Goal: Communication & Community: Answer question/provide support

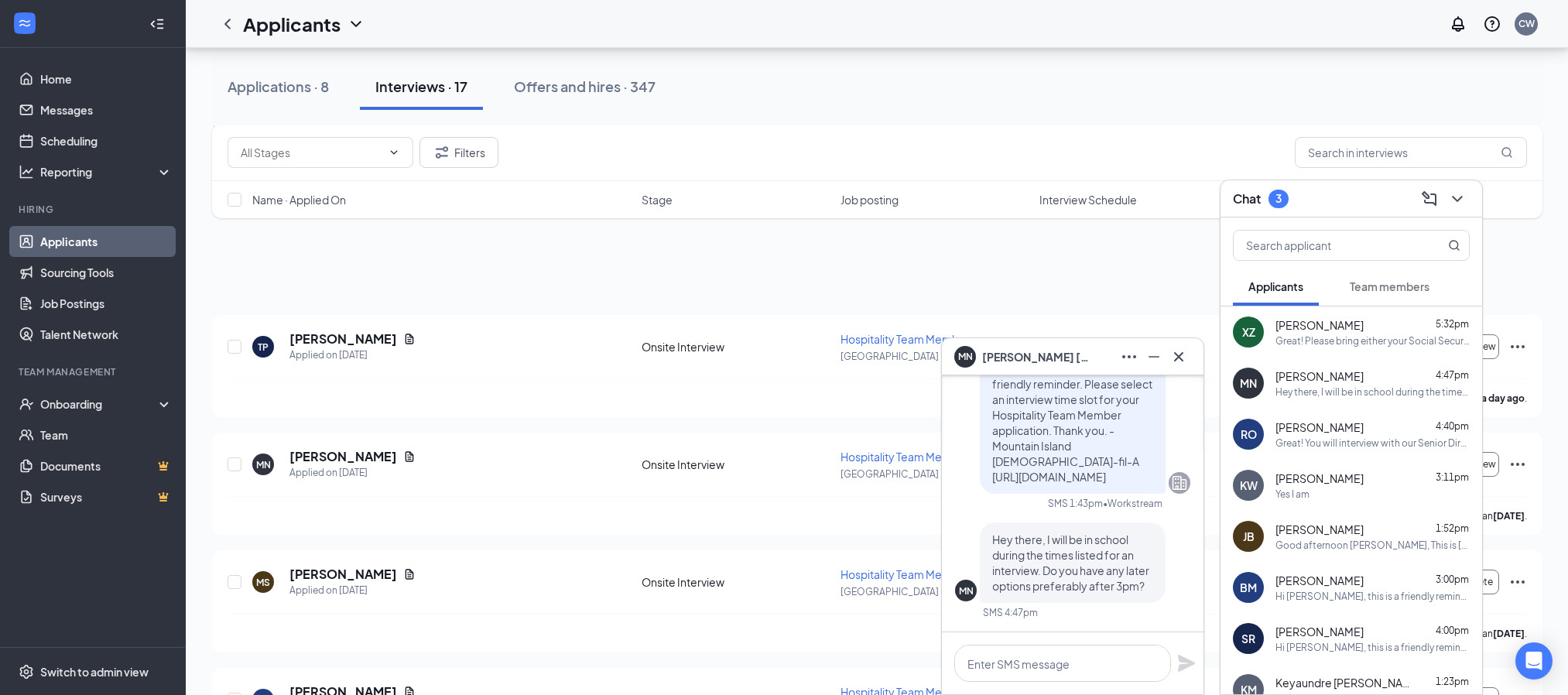
scroll to position [697, 0]
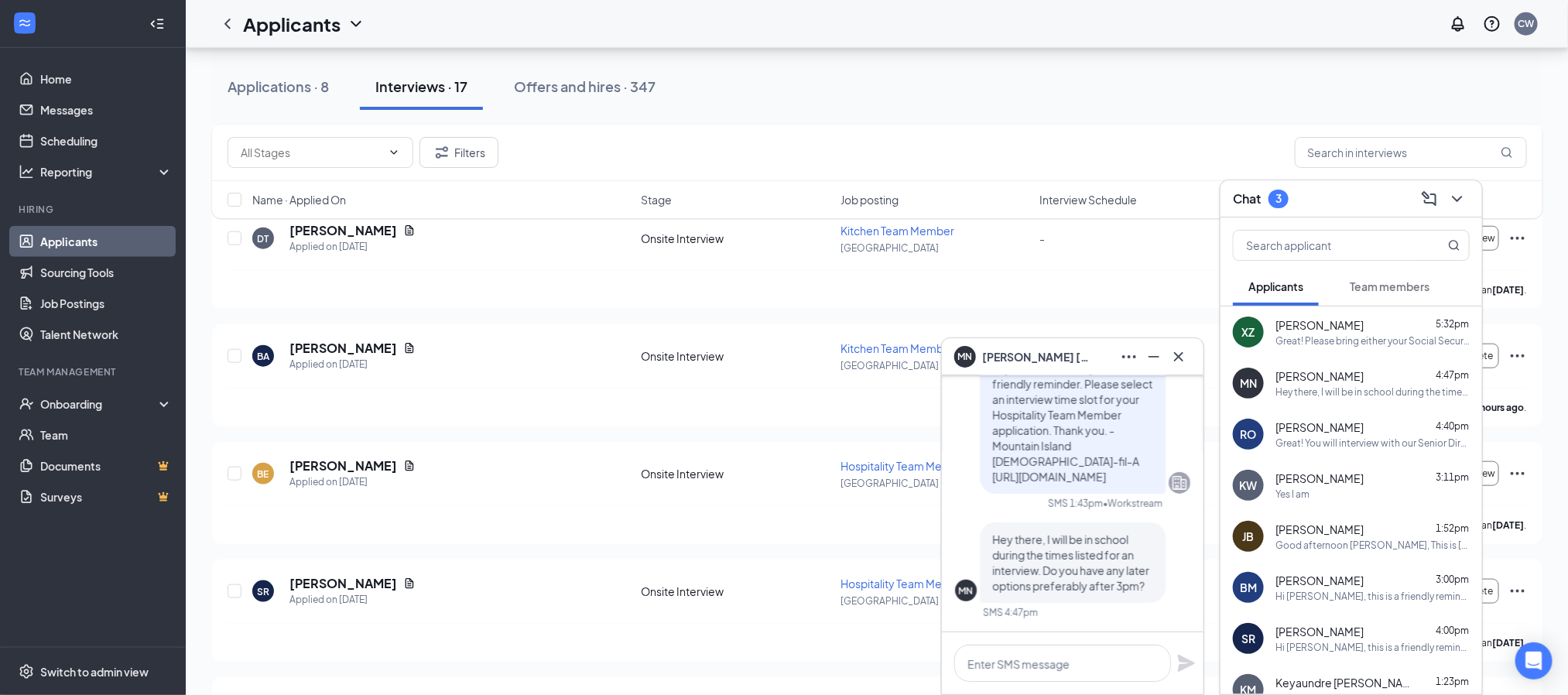
click at [95, 235] on link "Applicants" at bounding box center [106, 241] width 132 height 31
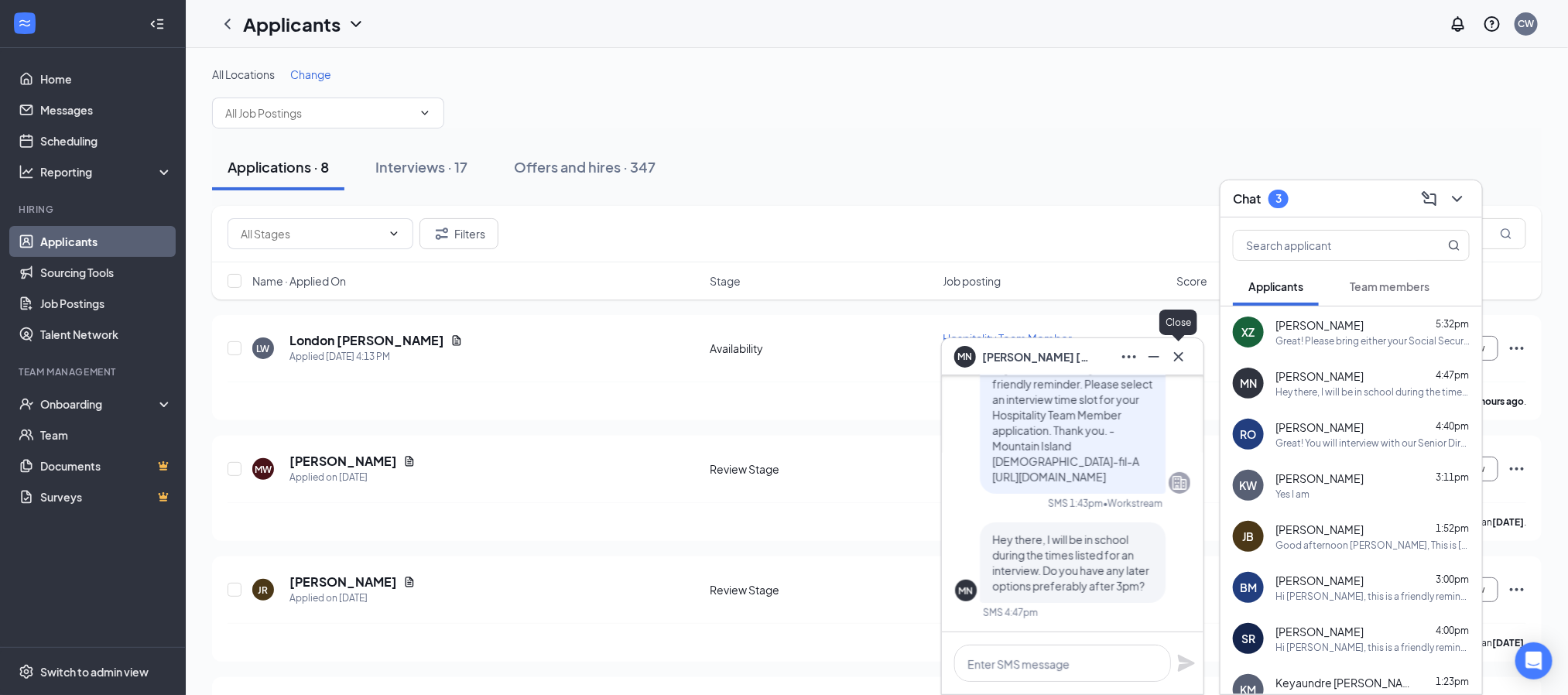
click at [1179, 358] on icon "Cross" at bounding box center [1178, 356] width 18 height 18
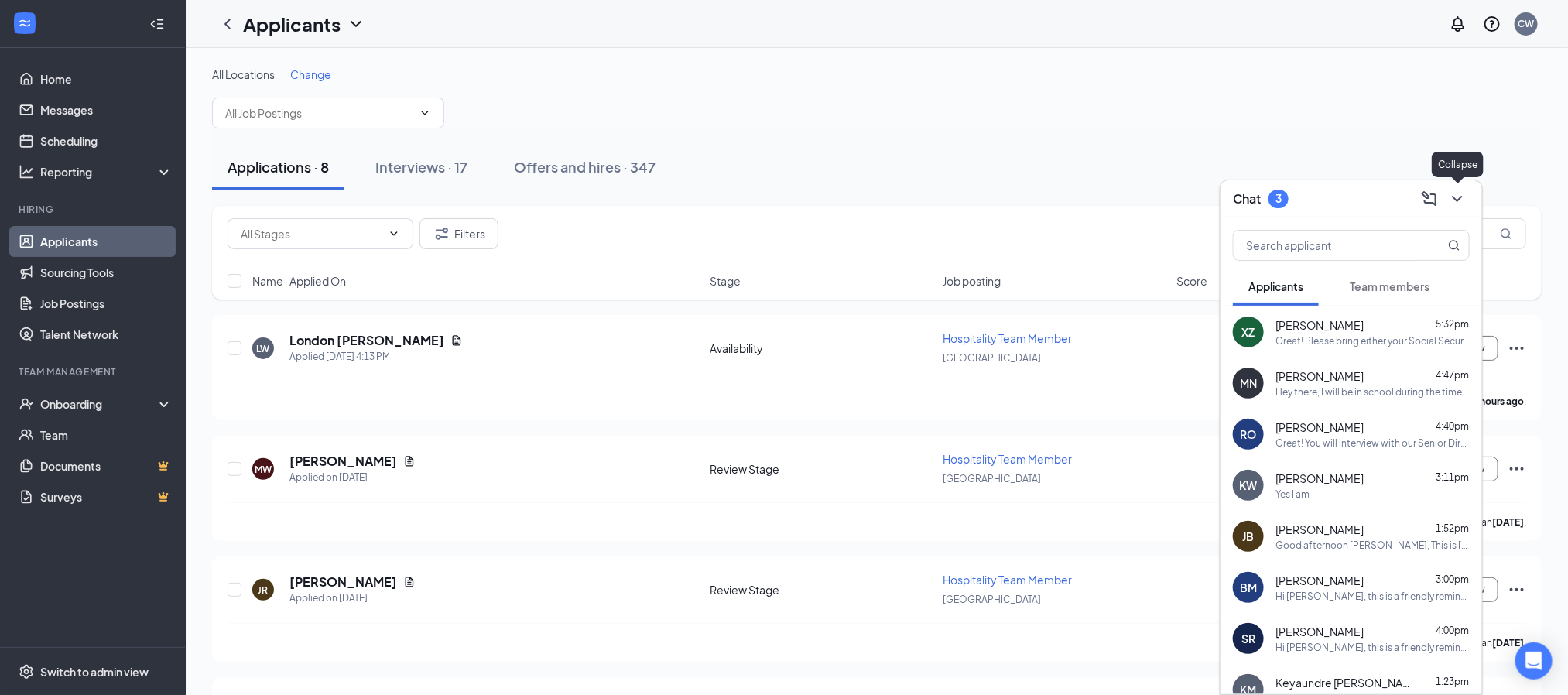
click at [1448, 202] on icon "ChevronDown" at bounding box center [1457, 199] width 18 height 18
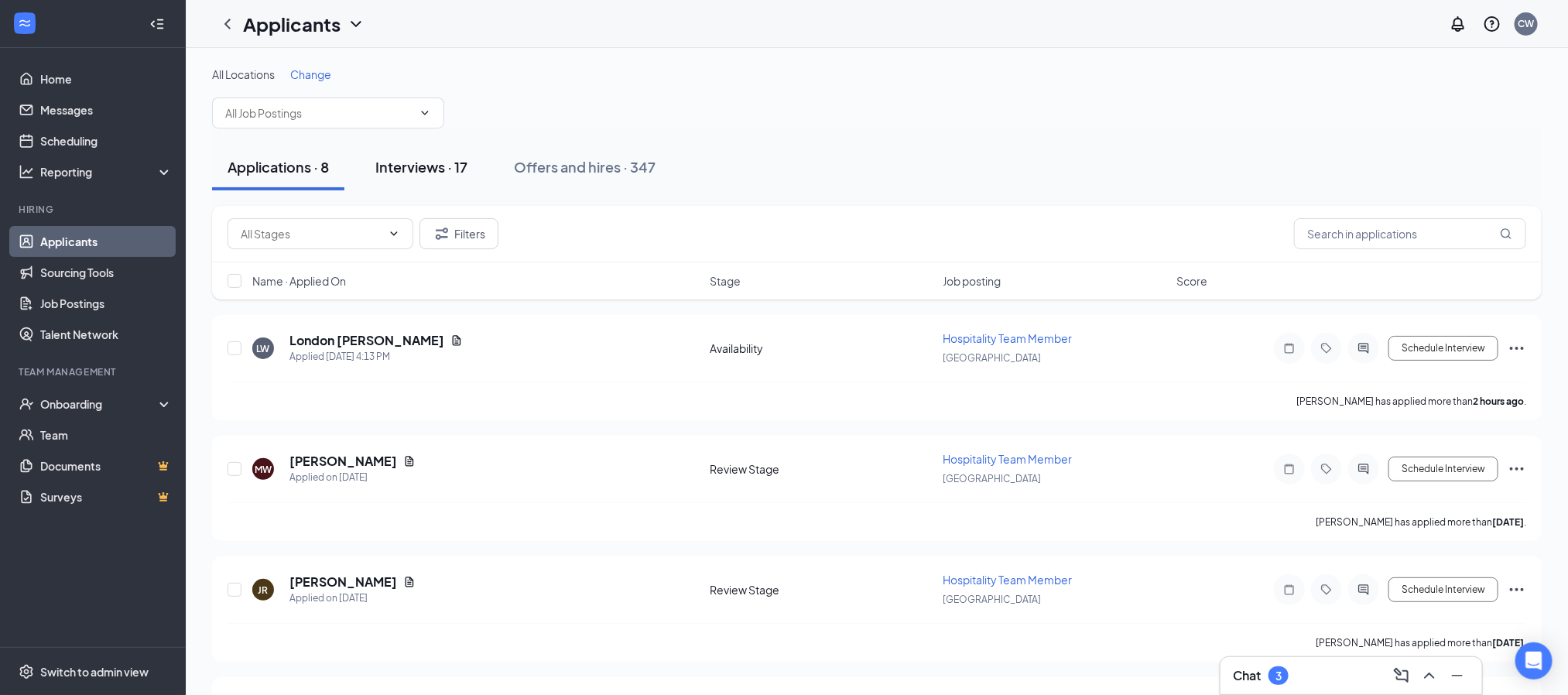
click at [427, 172] on div "Interviews · 17" at bounding box center [421, 167] width 92 height 19
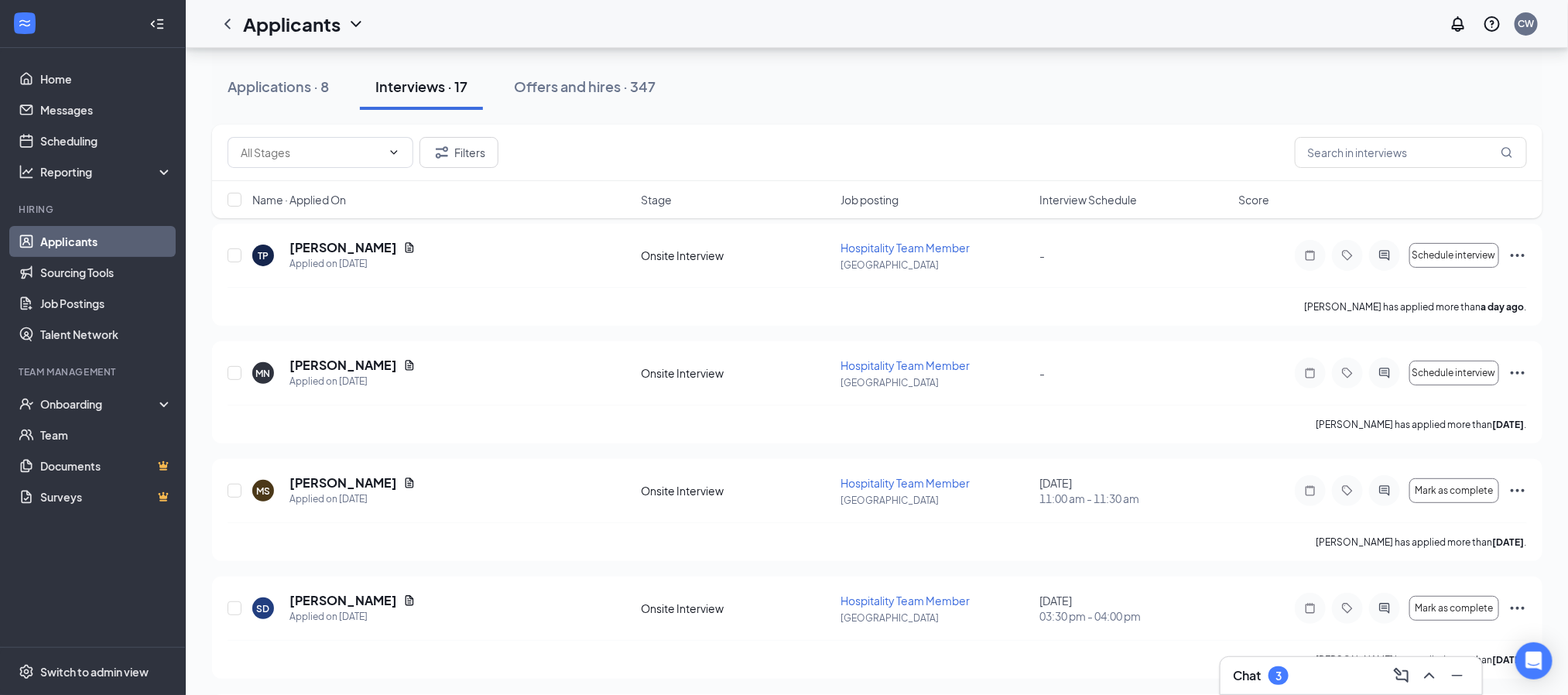
scroll to position [580, 0]
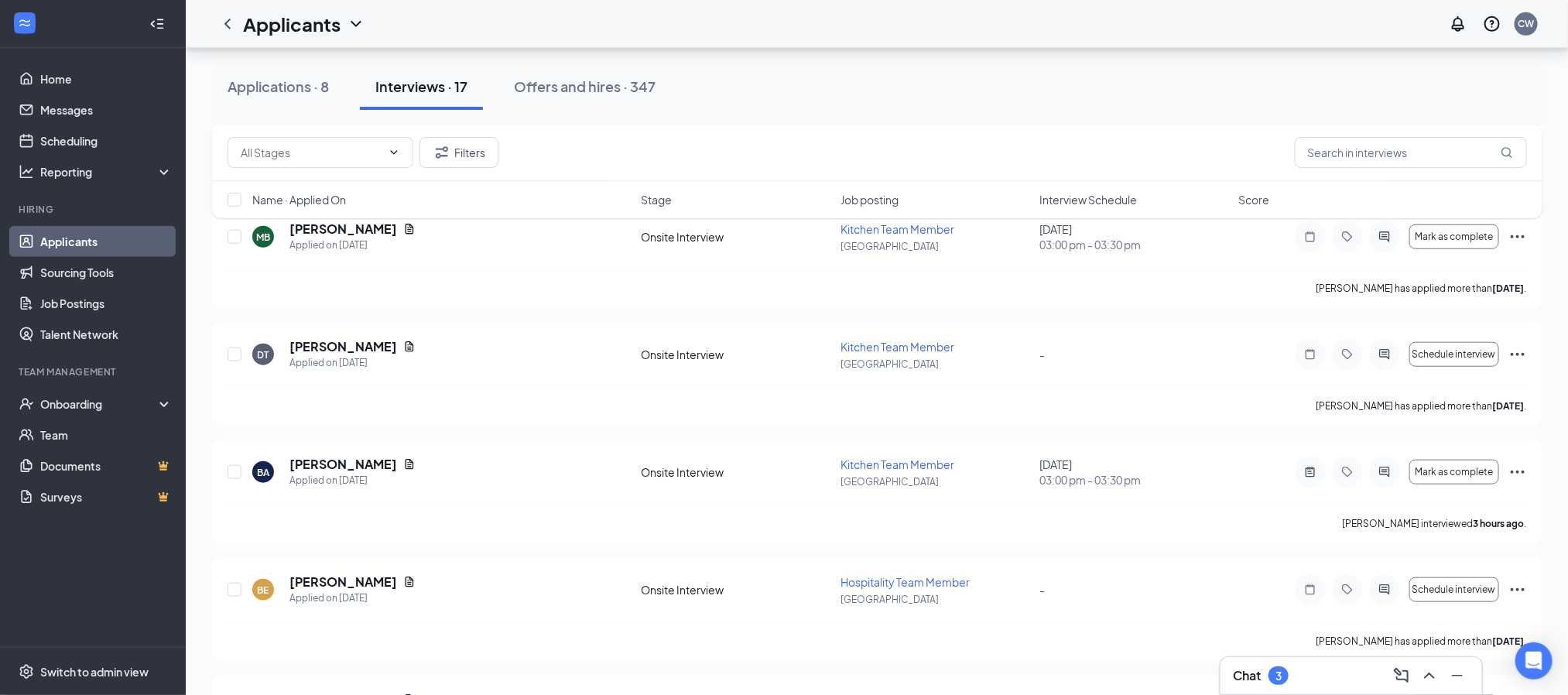
click at [1282, 669] on div "3" at bounding box center [1279, 676] width 6 height 13
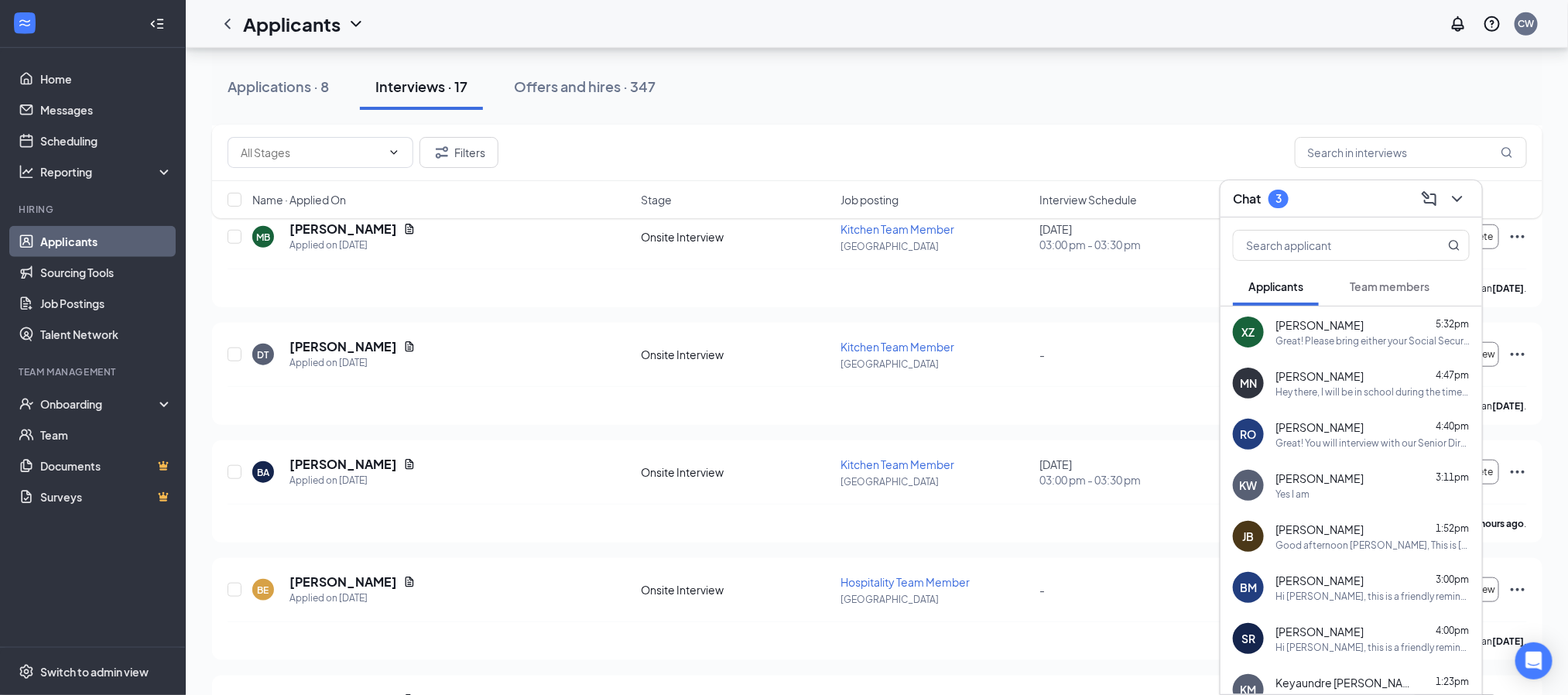
click at [1342, 393] on div "Hey there, I will be in school during the times listed for an interview. Do you…" at bounding box center [1372, 392] width 194 height 13
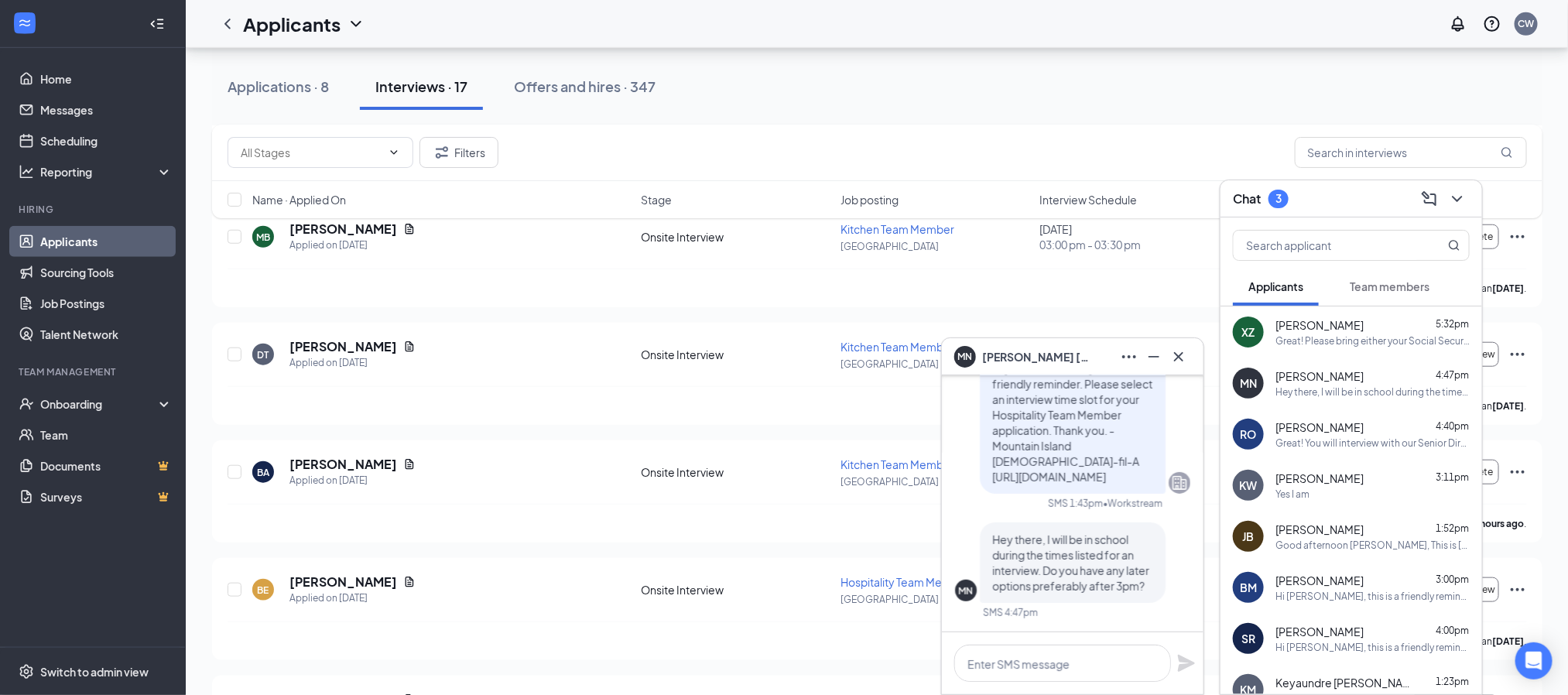
click at [1368, 285] on span "Team members" at bounding box center [1389, 285] width 79 height 14
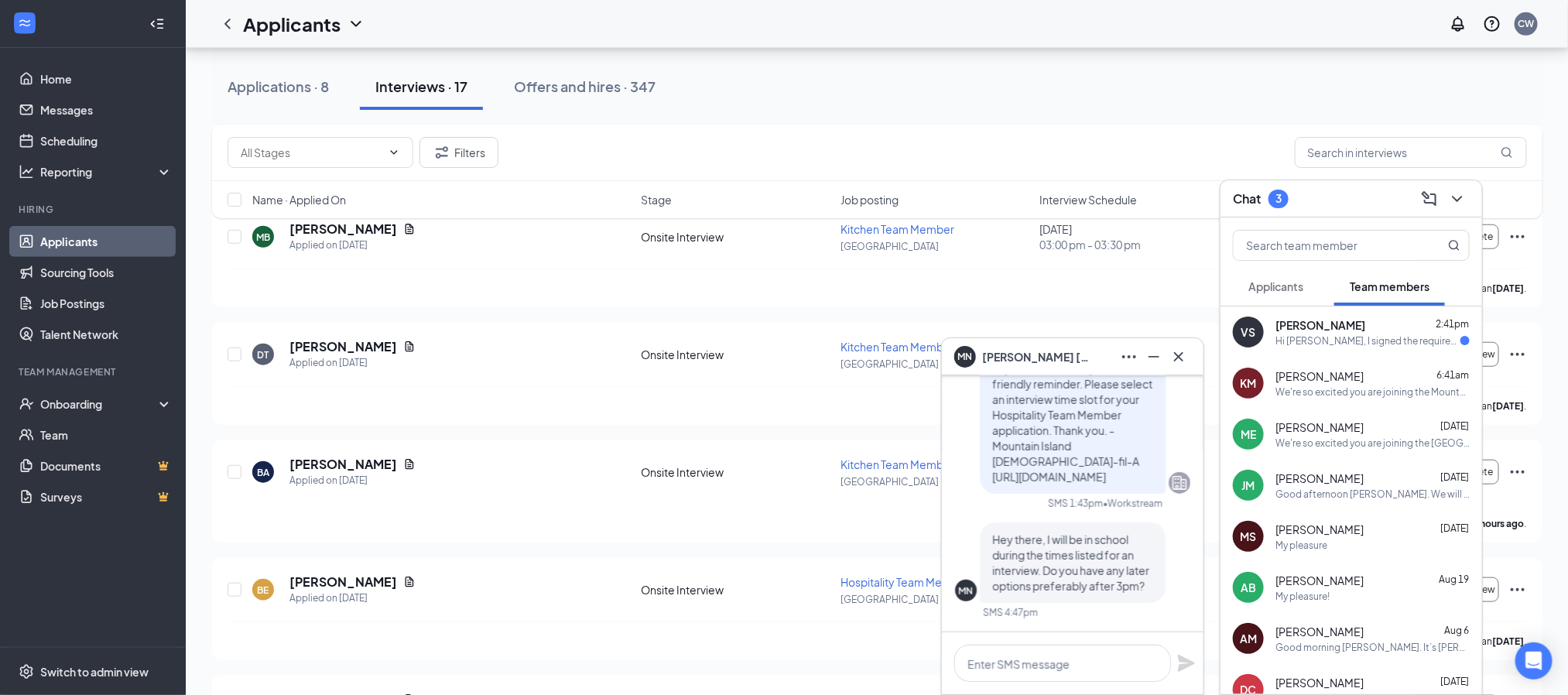
click at [1324, 340] on div "Hi [PERSON_NAME], I signed the required documents, but I wasn't able to put in …" at bounding box center [1368, 341] width 185 height 13
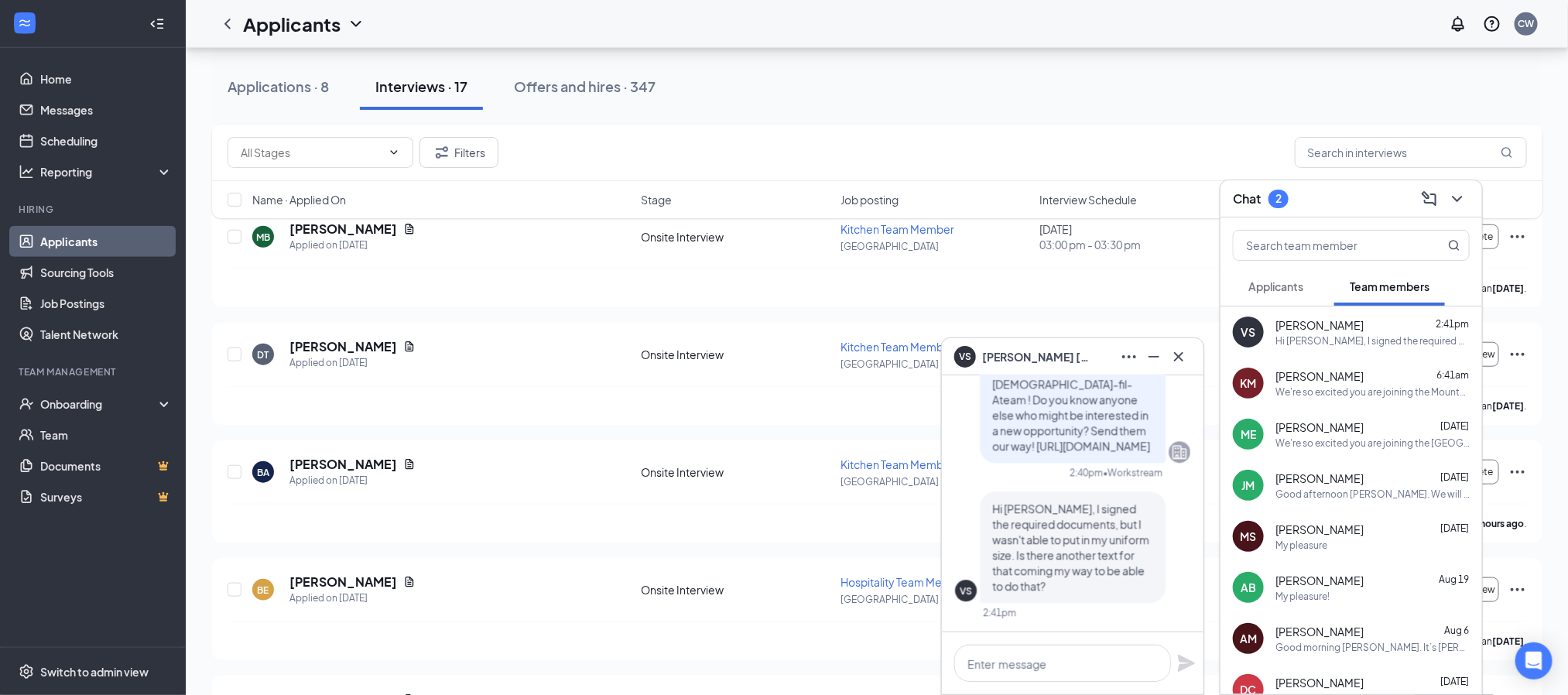
click at [1097, 639] on div at bounding box center [1073, 663] width 261 height 62
click at [1094, 653] on textarea at bounding box center [1062, 663] width 216 height 37
click at [1105, 650] on textarea "Hi [PERSON_NAME], let me check" at bounding box center [1062, 663] width 216 height 37
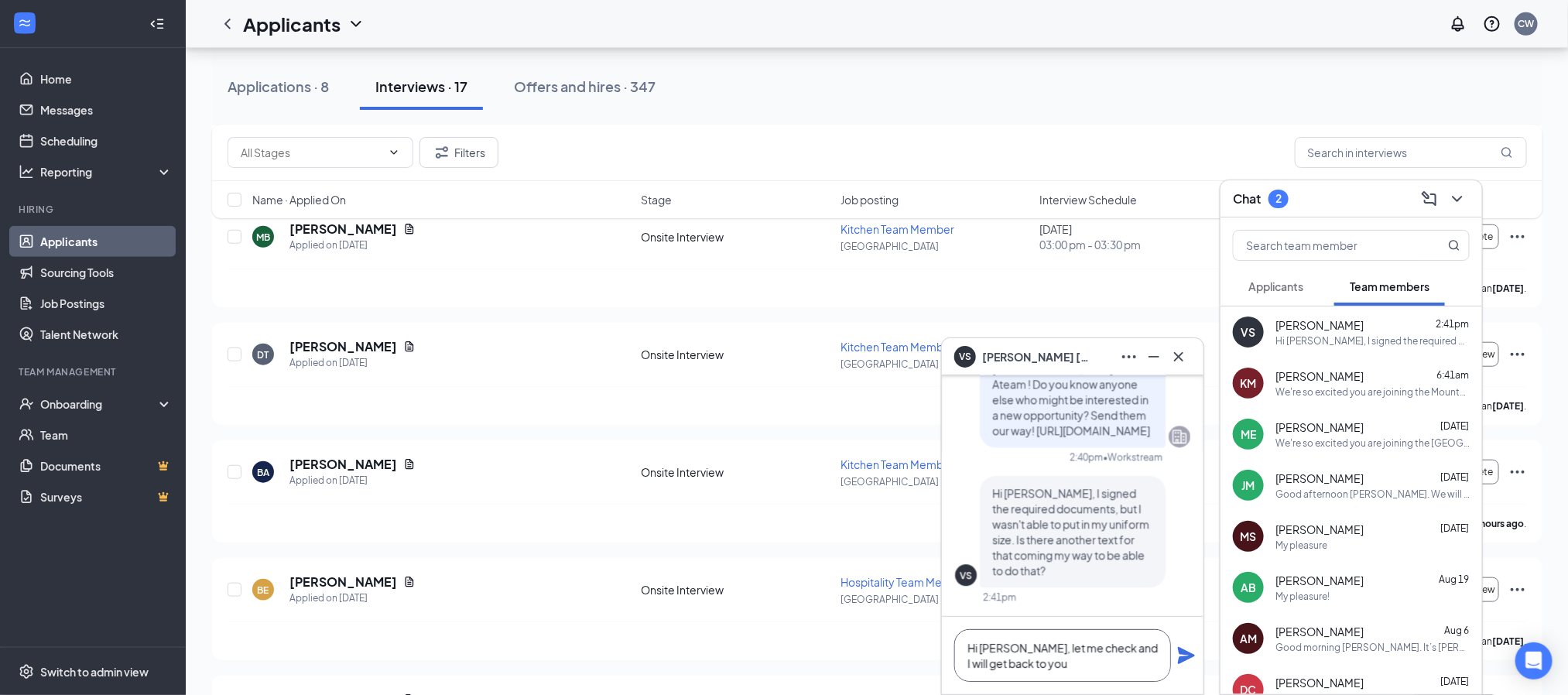
type textarea "Hi [PERSON_NAME], let me check and I will get back to you"
click at [1186, 662] on icon "Plane" at bounding box center [1186, 655] width 18 height 18
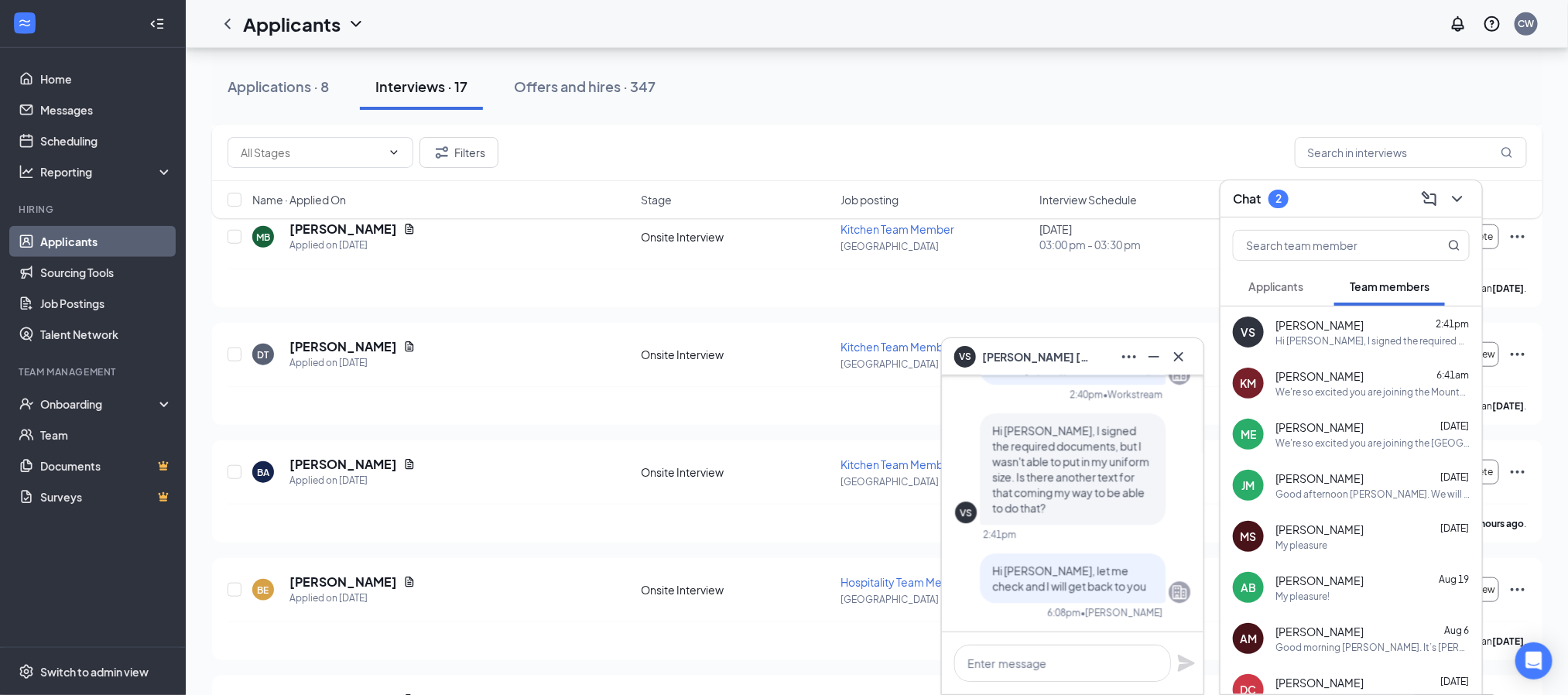
scroll to position [0, 0]
click at [1192, 358] on div "VS [PERSON_NAME]" at bounding box center [1073, 357] width 261 height 37
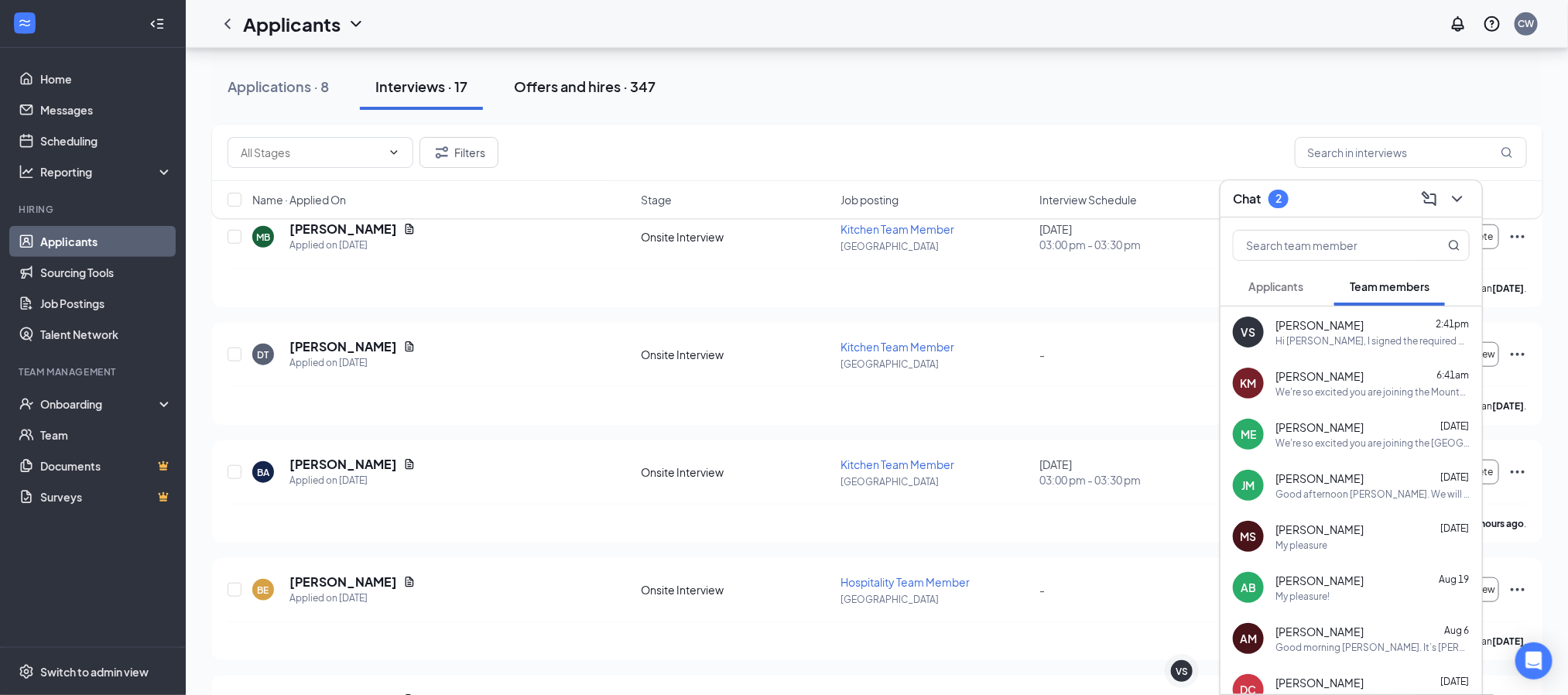
click at [563, 79] on div "Offers and hires · 347" at bounding box center [584, 87] width 142 height 19
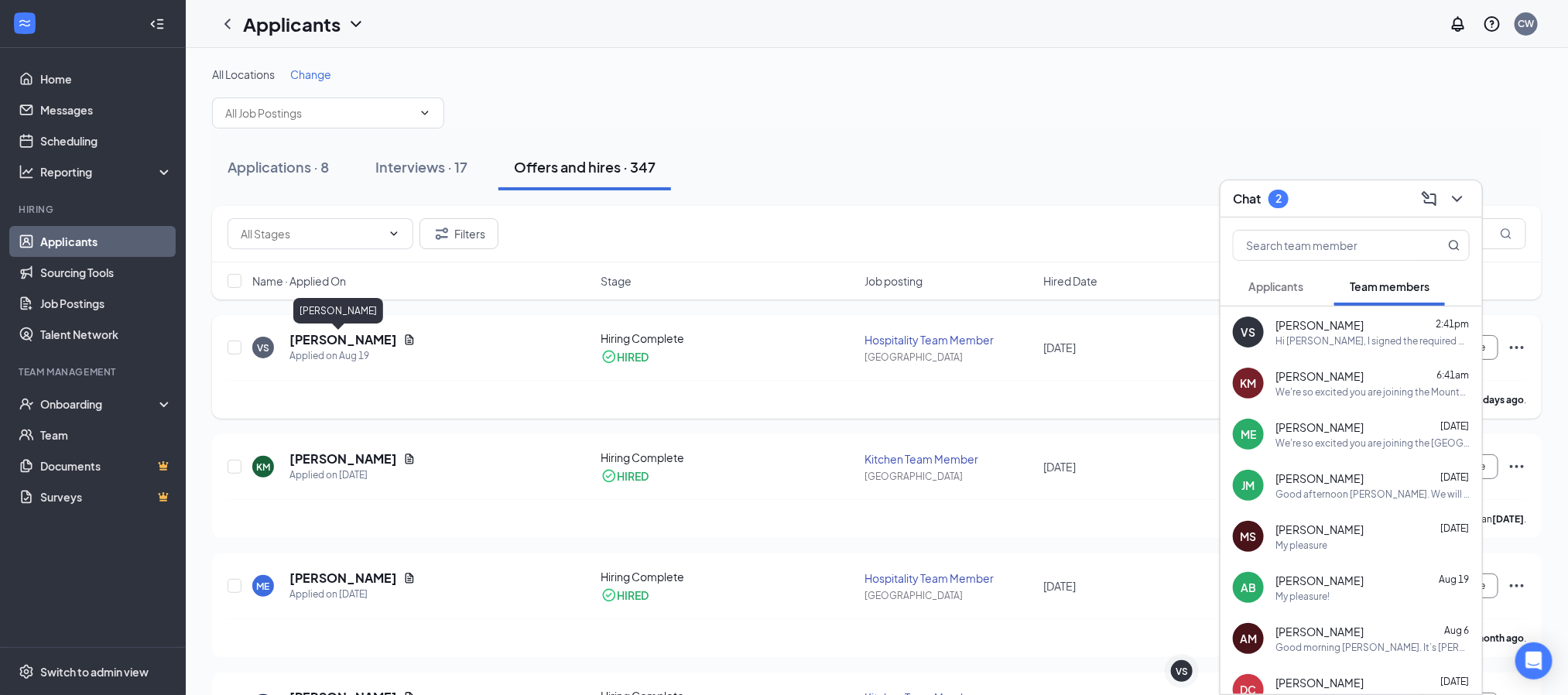
click at [323, 339] on h5 "[PERSON_NAME]" at bounding box center [343, 339] width 107 height 17
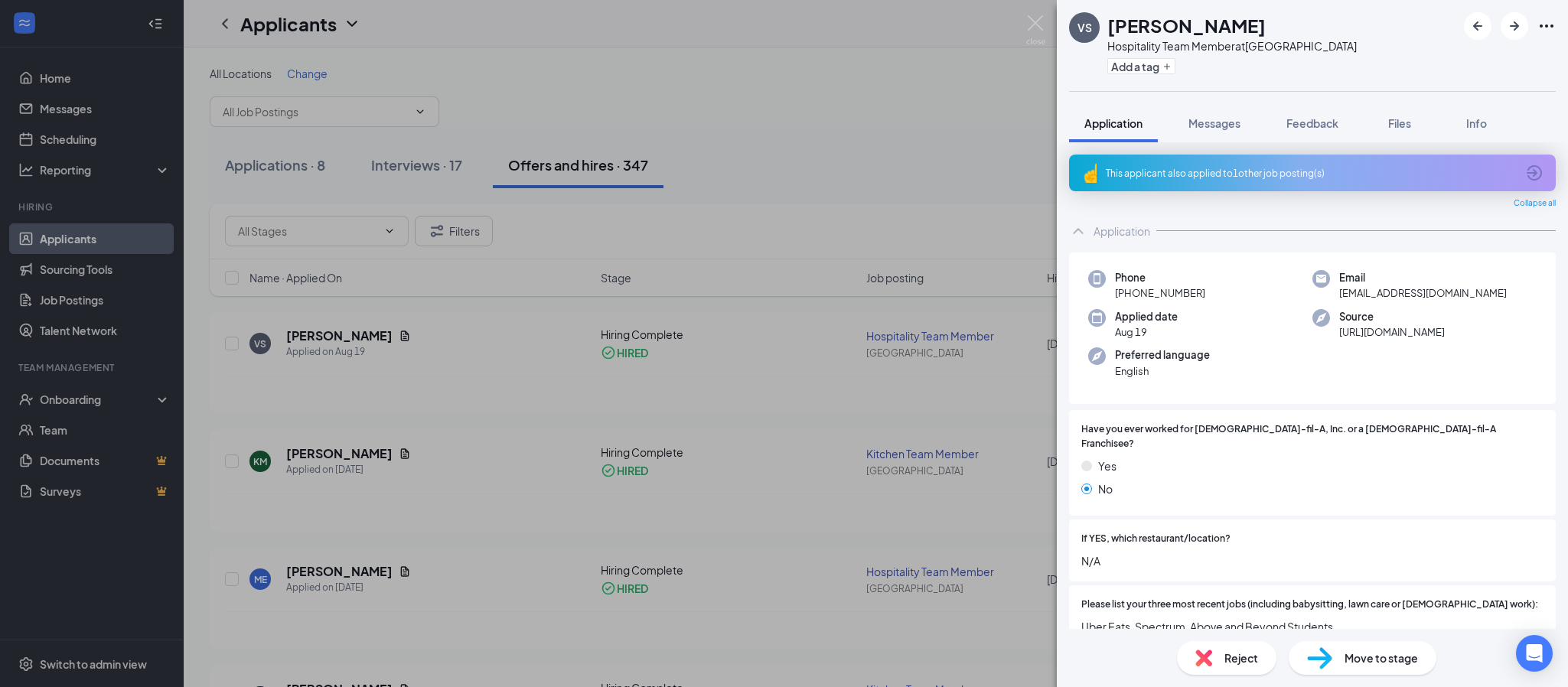
click at [77, 399] on div "VS [PERSON_NAME] Hospitality Team Member at [GEOGRAPHIC_DATA] Add a tag Applica…" at bounding box center [784, 343] width 1568 height 687
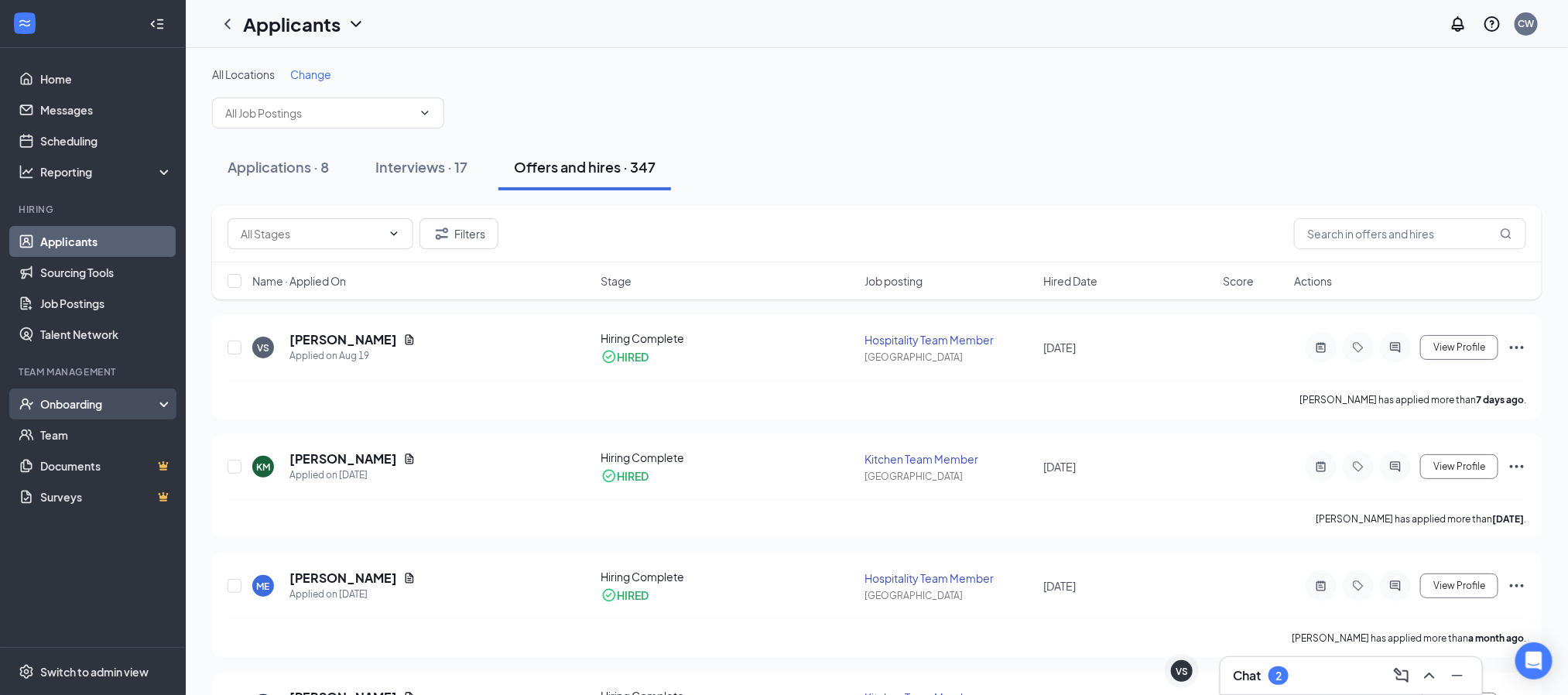
click at [91, 398] on div "Onboarding" at bounding box center [99, 403] width 119 height 15
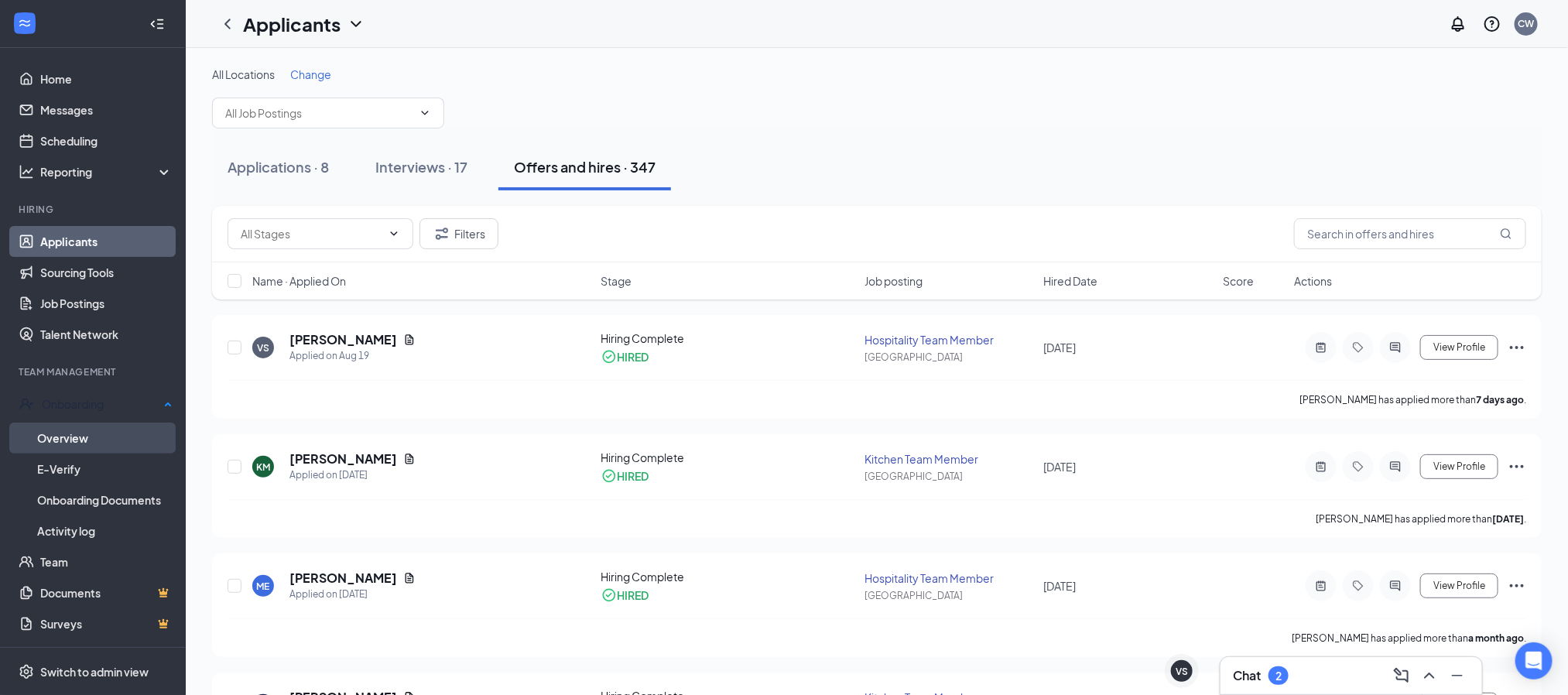
drag, startPoint x: 82, startPoint y: 427, endPoint x: 100, endPoint y: 428, distance: 18.0
click at [81, 428] on link "Overview" at bounding box center [104, 438] width 135 height 31
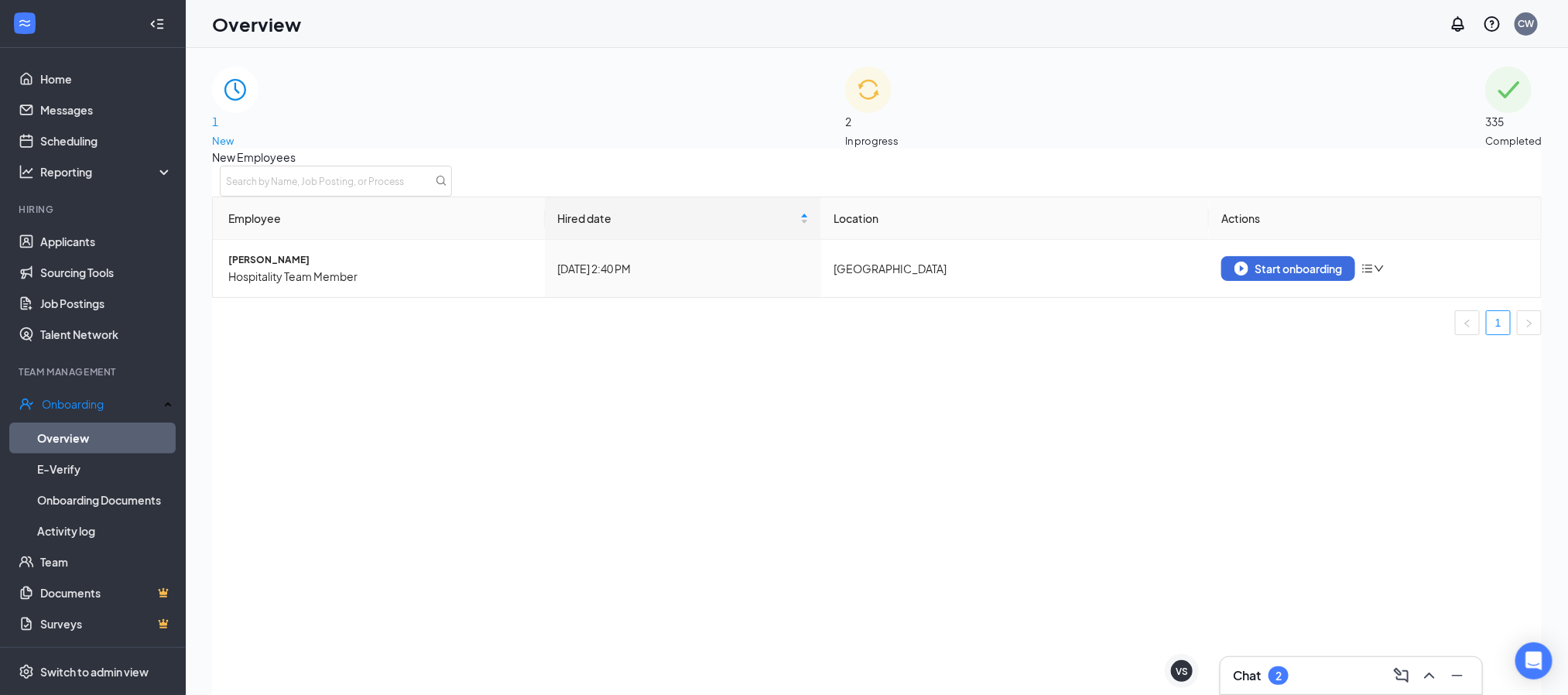
click at [1356, 661] on div "Chat 2" at bounding box center [1351, 676] width 261 height 37
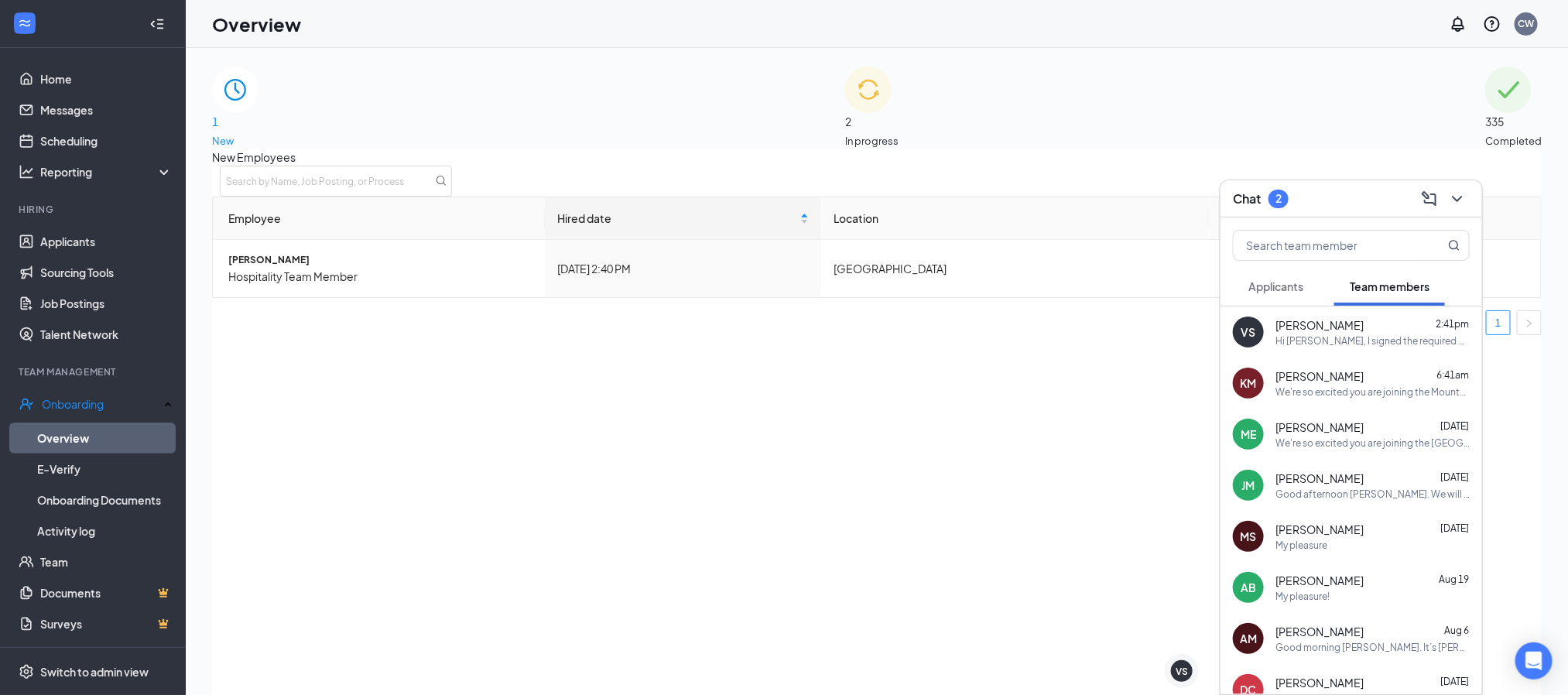
click at [1319, 340] on div "Hi [PERSON_NAME], I signed the required documents, but I wasn't able to put in …" at bounding box center [1372, 341] width 194 height 13
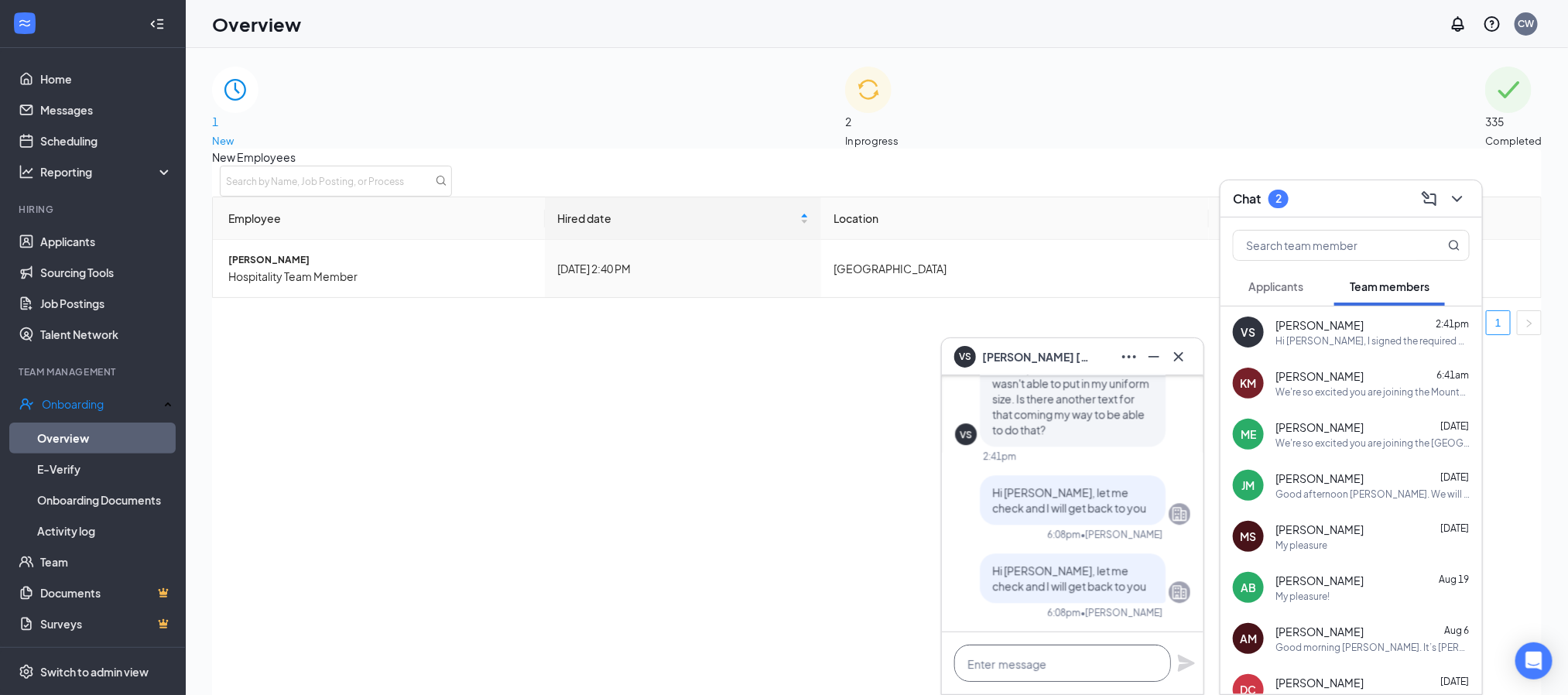
click at [1069, 666] on textarea at bounding box center [1062, 663] width 216 height 37
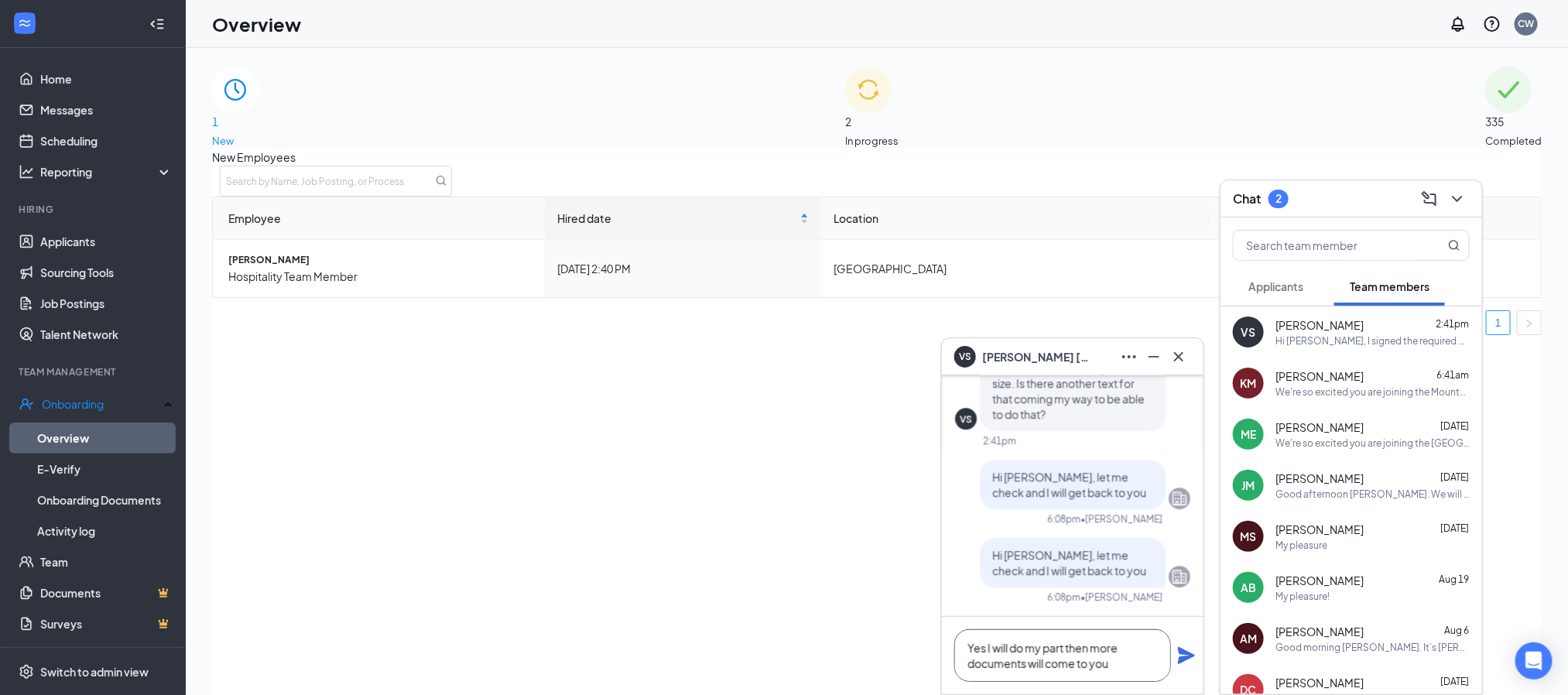
type textarea "Yes I will do my part then more documents will come to you"
click at [1194, 660] on icon "Plane" at bounding box center [1186, 655] width 18 height 18
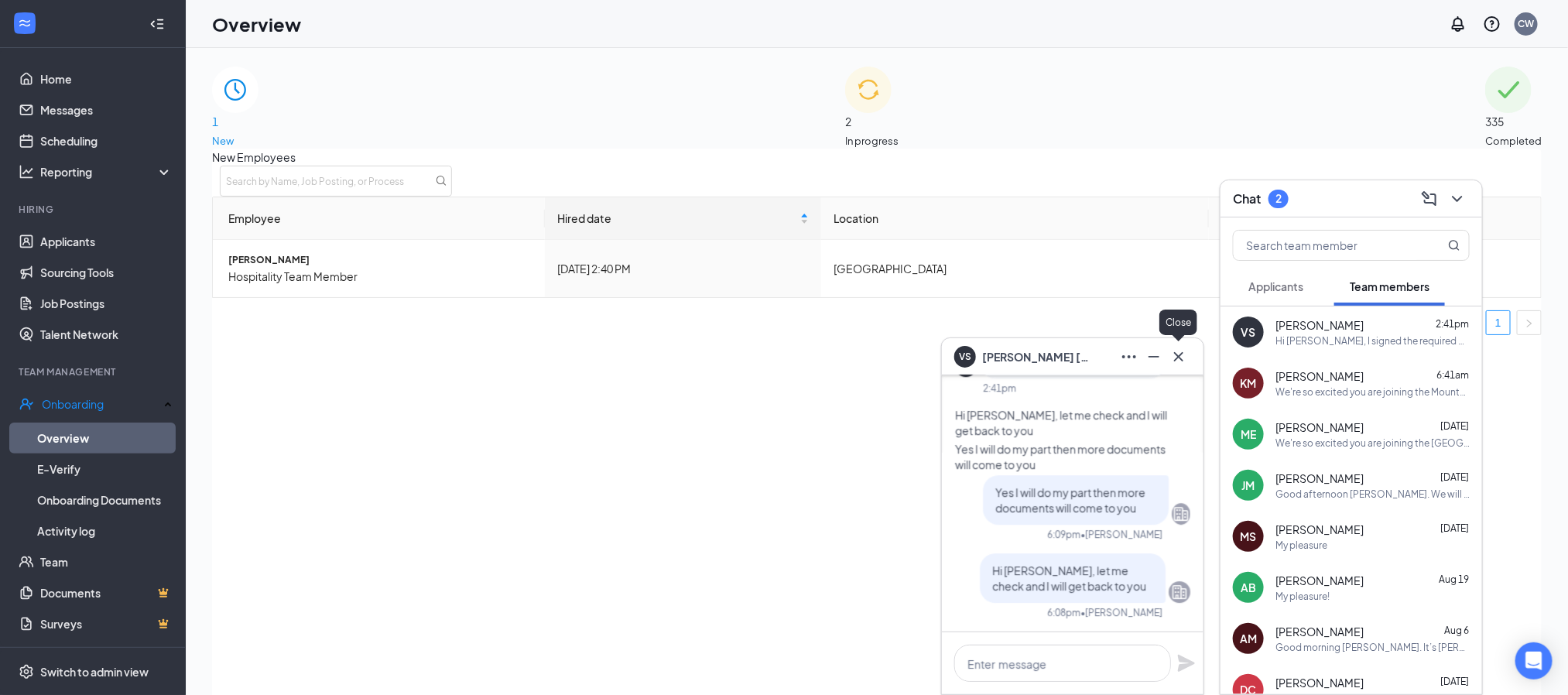
click at [1182, 361] on icon "Cross" at bounding box center [1178, 356] width 18 height 18
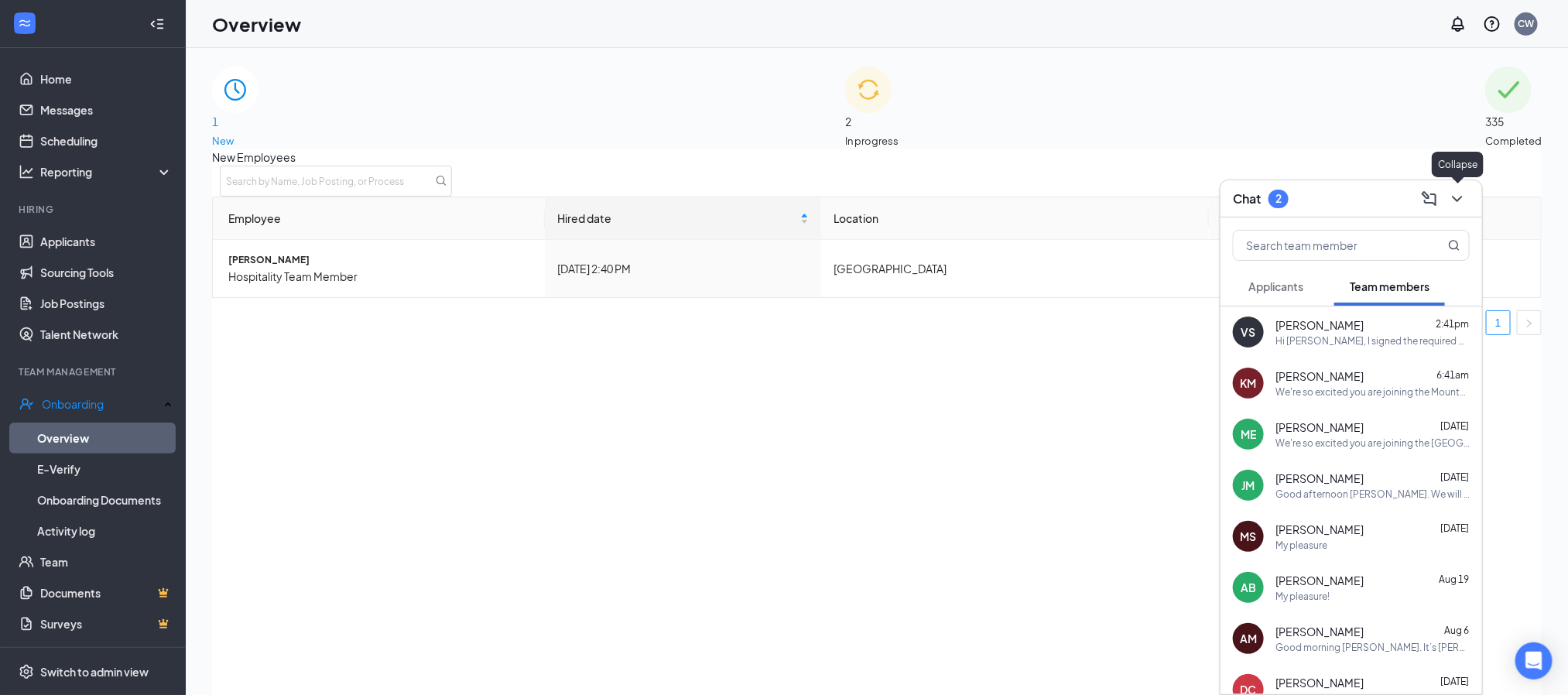
click at [1454, 202] on icon "ChevronDown" at bounding box center [1457, 199] width 18 height 18
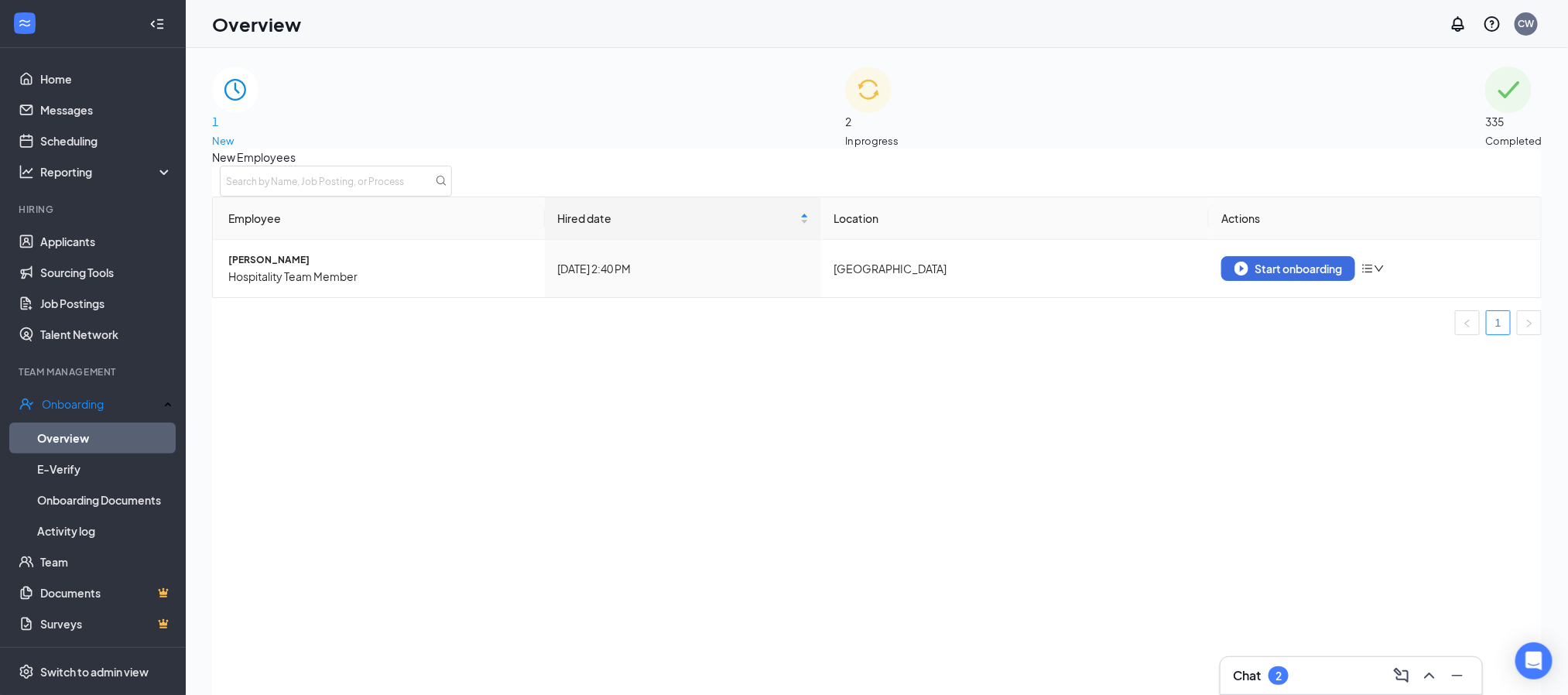
click at [899, 123] on div "2 In progress" at bounding box center [871, 107] width 54 height 82
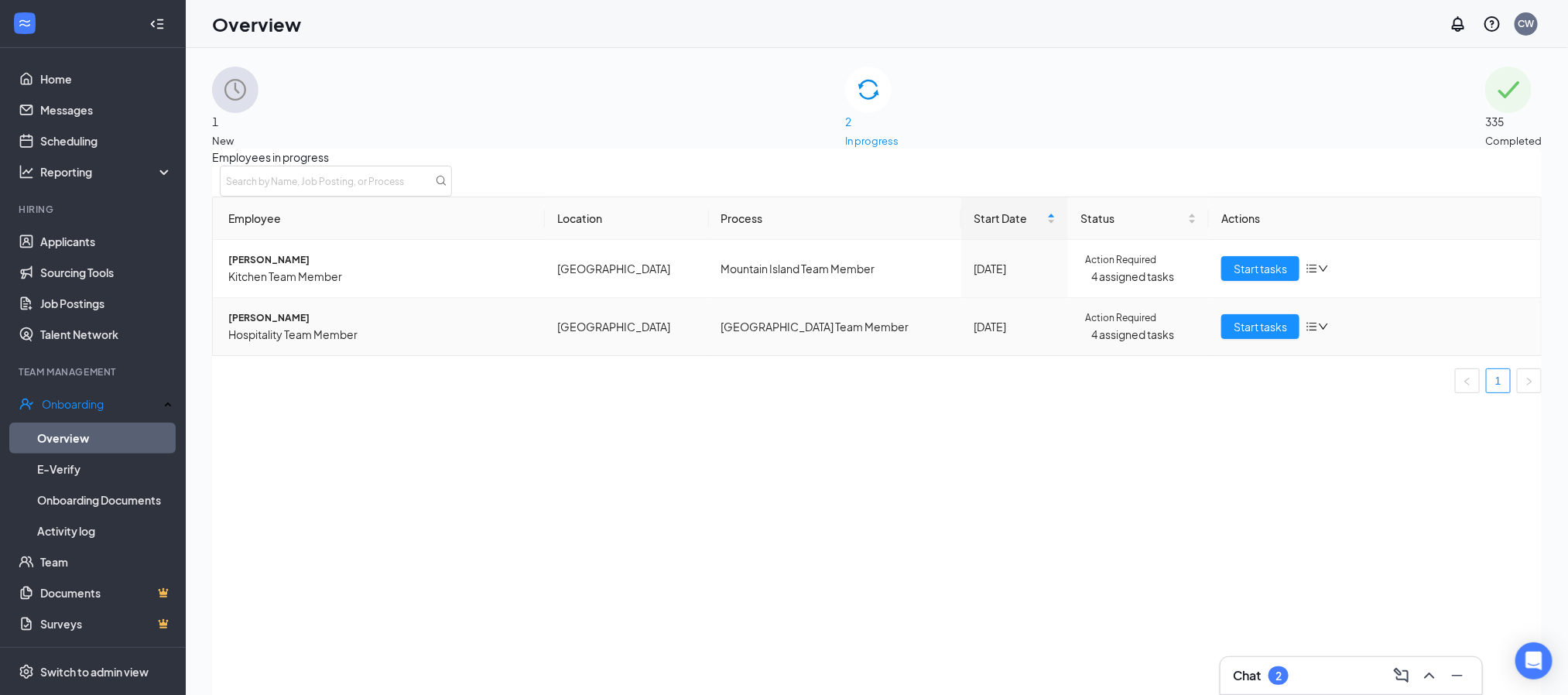
click at [1234, 355] on td "Start tasks" at bounding box center [1375, 326] width 332 height 57
click at [1234, 335] on span "Start tasks" at bounding box center [1260, 326] width 54 height 17
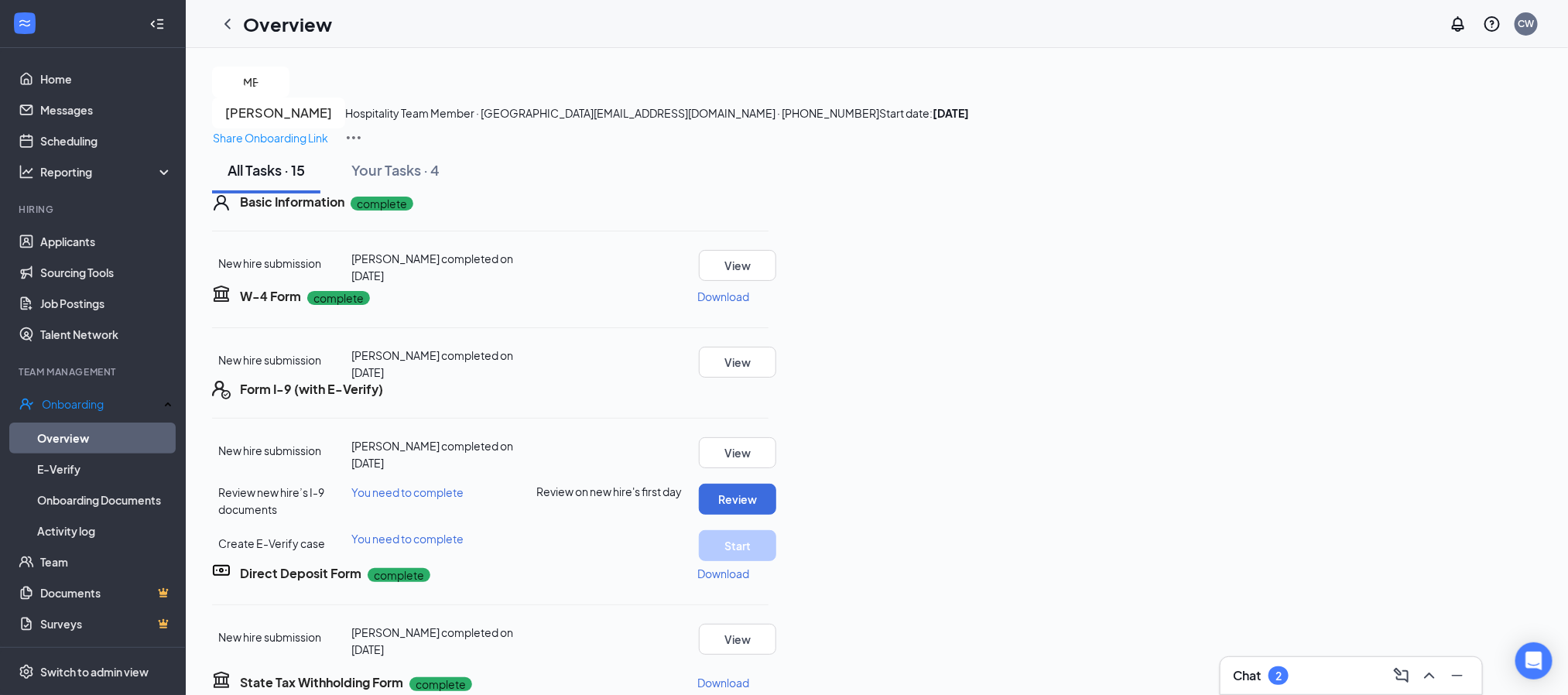
scroll to position [193, 0]
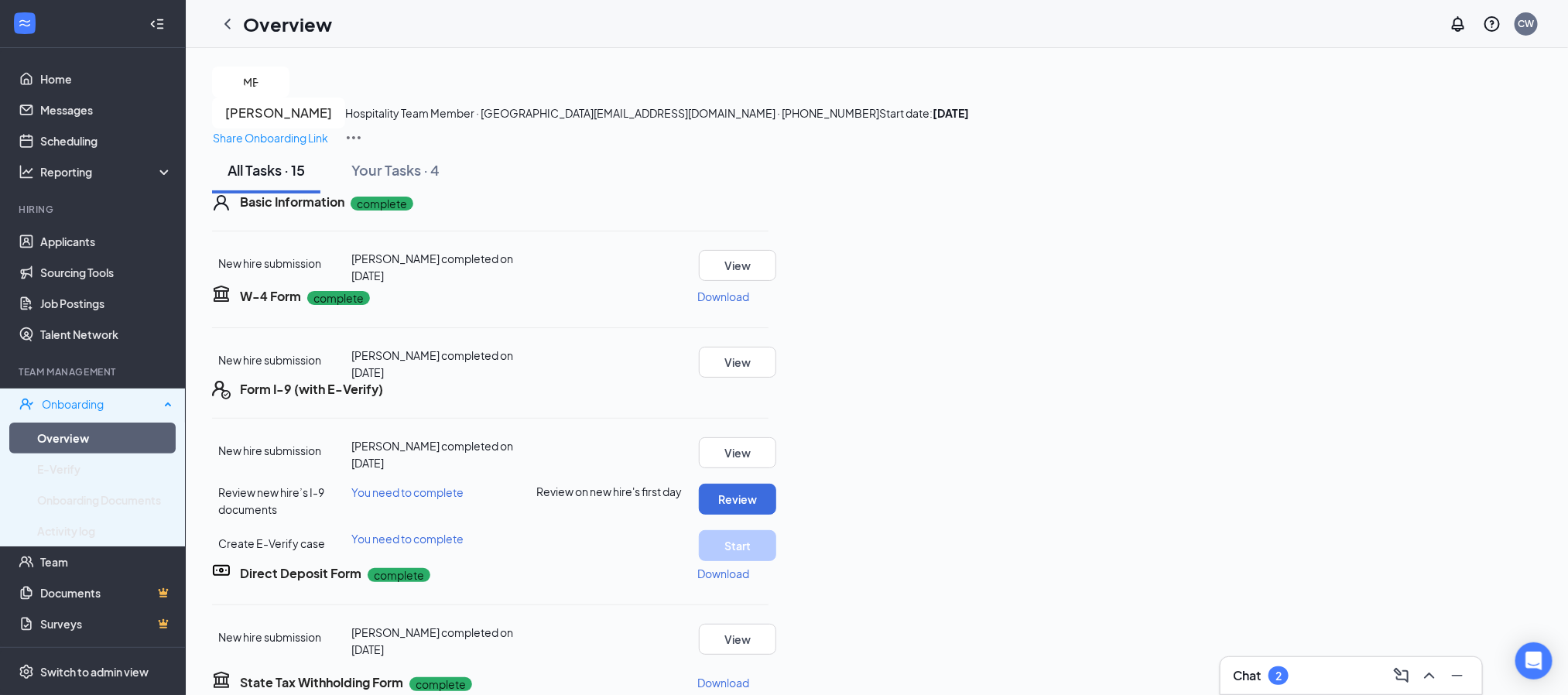
click at [83, 400] on div "Onboarding" at bounding box center [100, 403] width 118 height 15
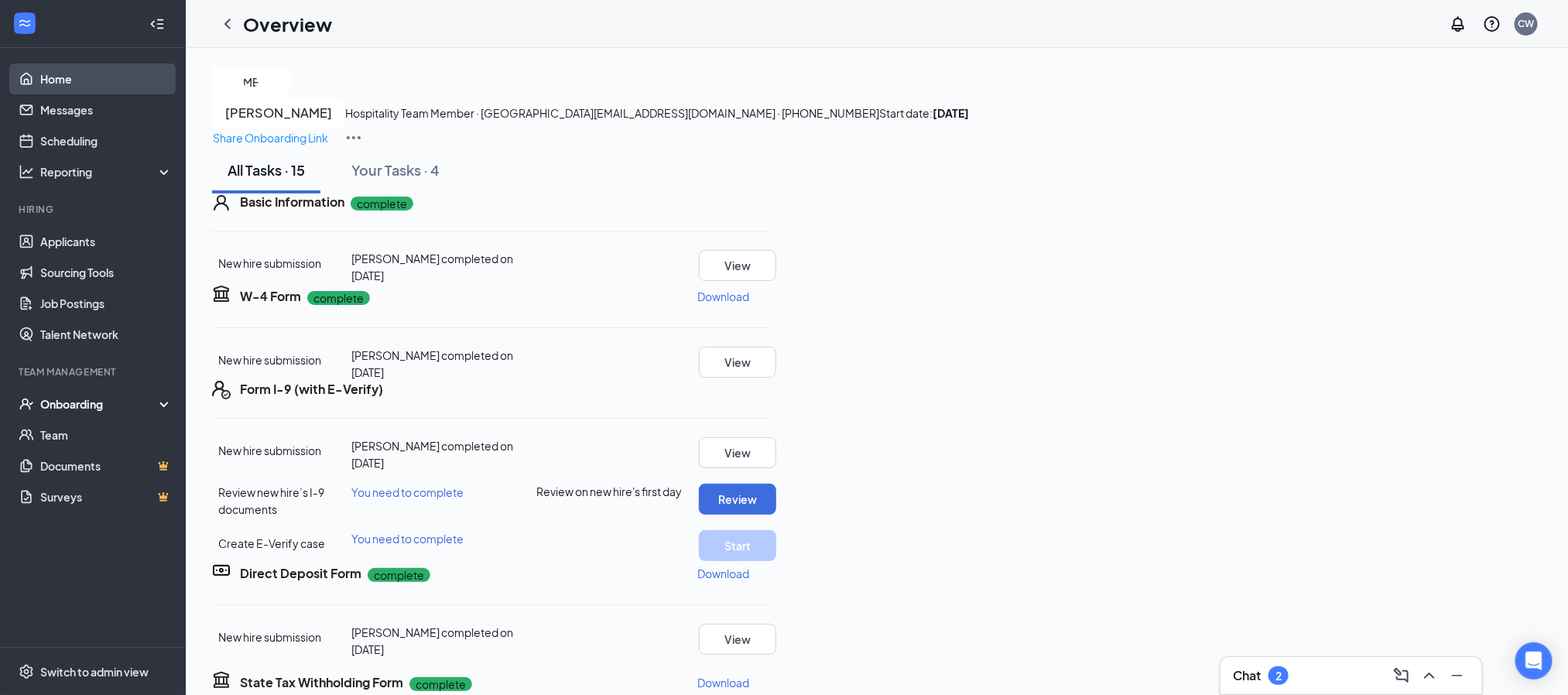
click at [77, 81] on link "Home" at bounding box center [106, 79] width 132 height 31
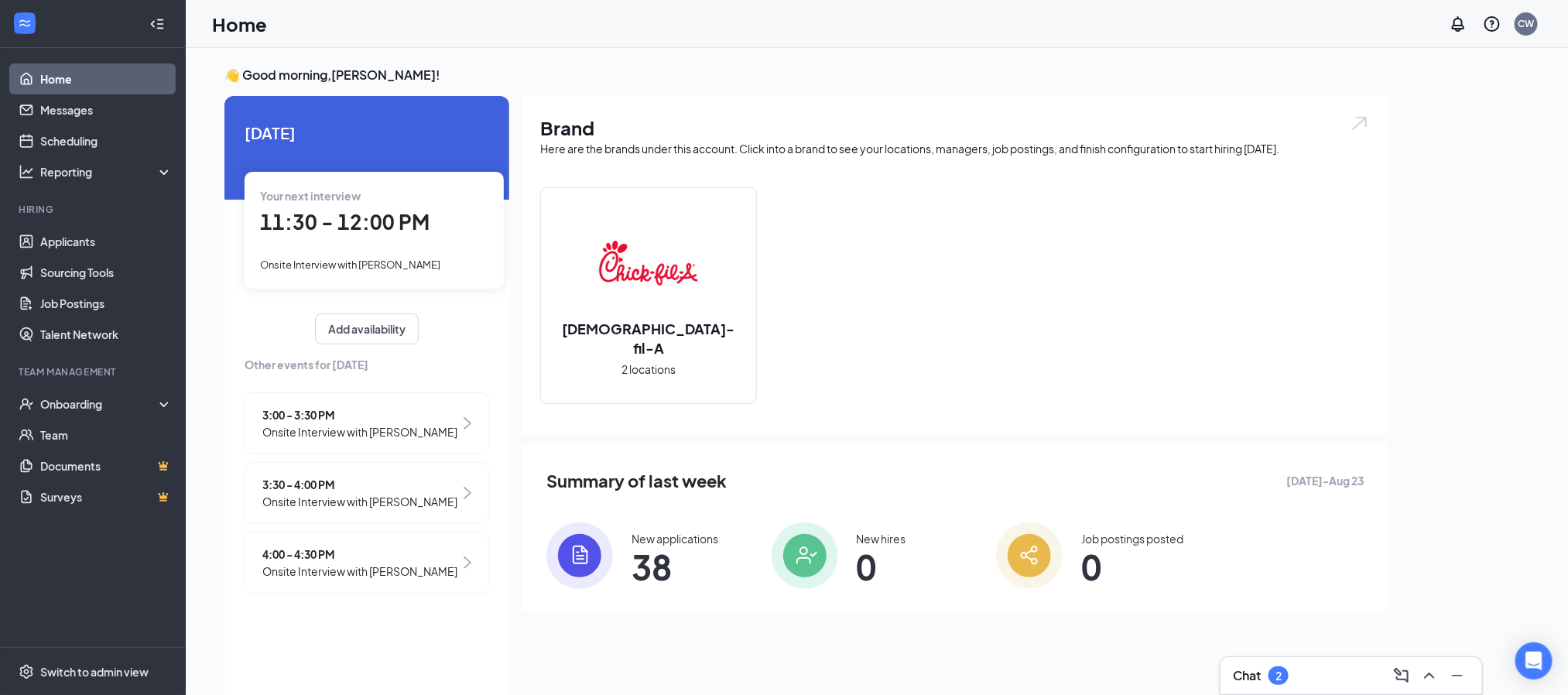
click at [656, 563] on span "38" at bounding box center [675, 566] width 87 height 28
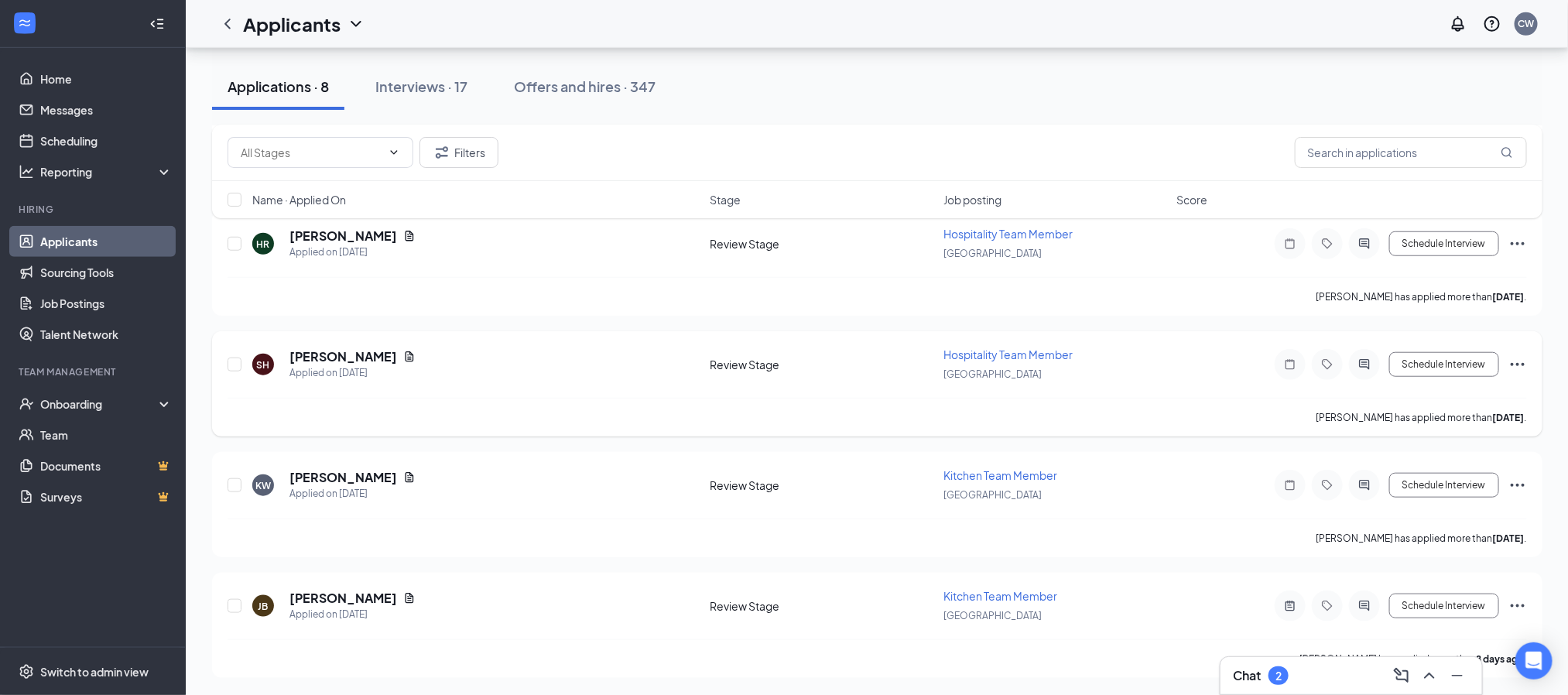
scroll to position [588, 0]
